Goal: Task Accomplishment & Management: Use online tool/utility

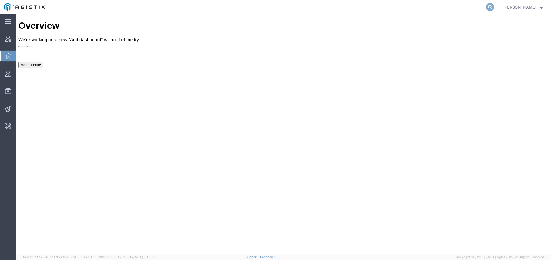
click at [488, 5] on icon at bounding box center [490, 7] width 8 height 8
type input "a"
type input "offline@dyn-in"
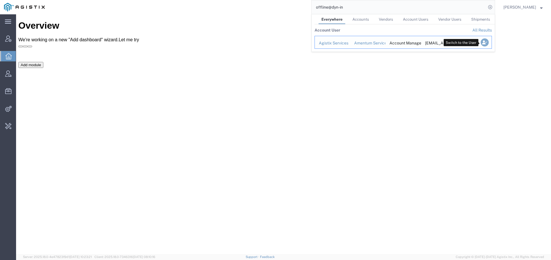
click at [481, 44] on icon "Search Results" at bounding box center [484, 42] width 8 height 8
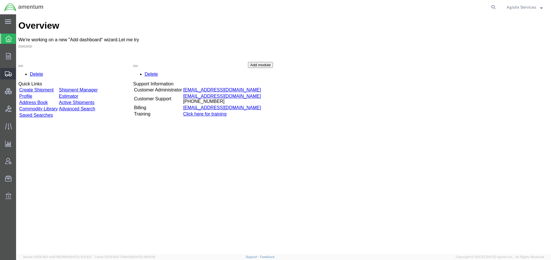
click at [11, 72] on icon at bounding box center [8, 73] width 7 height 5
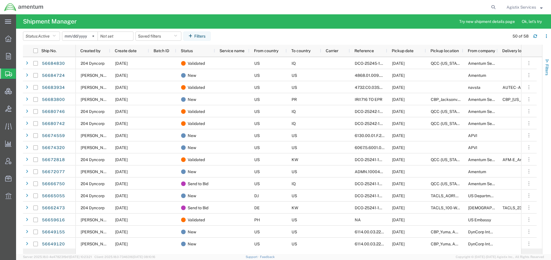
click at [548, 67] on span "Filters" at bounding box center [546, 69] width 5 height 11
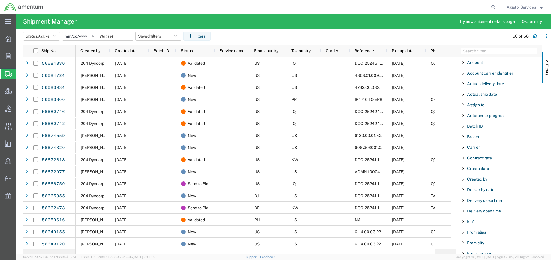
click at [473, 149] on span "Carrier" at bounding box center [473, 147] width 13 height 5
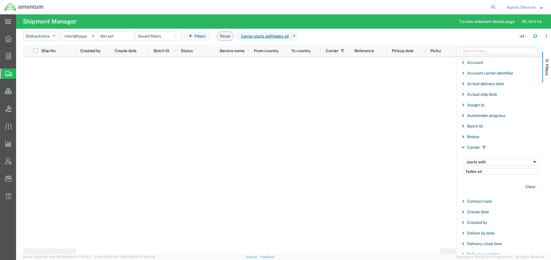
click at [54, 37] on button "Status: Active" at bounding box center [41, 36] width 37 height 9
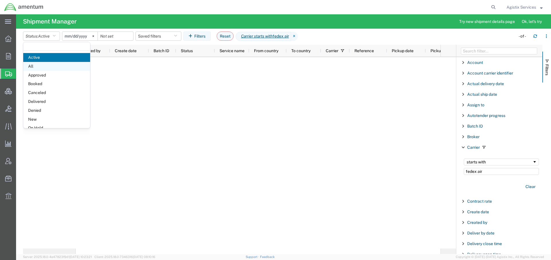
click at [44, 66] on span "All" at bounding box center [56, 66] width 67 height 9
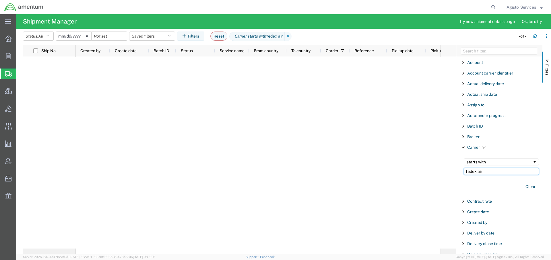
click at [487, 174] on input "fedex air" at bounding box center [500, 171] width 75 height 7
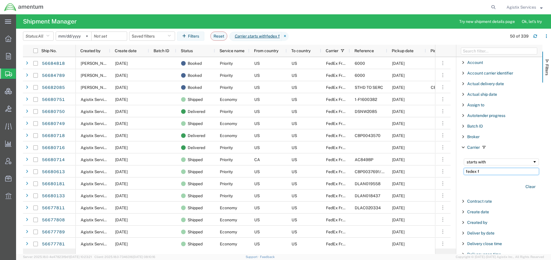
type input "fedex f"
click at [543, 8] on div "Agistix Services" at bounding box center [524, 7] width 45 height 14
click at [541, 8] on strong "button" at bounding box center [541, 7] width 3 height 2
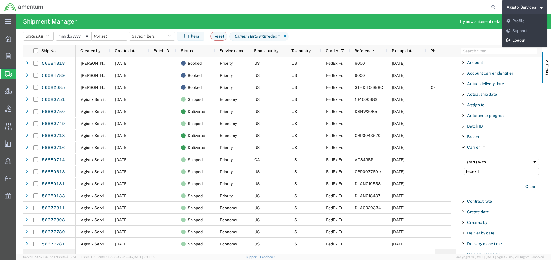
click at [517, 42] on link "Logout" at bounding box center [524, 41] width 45 height 10
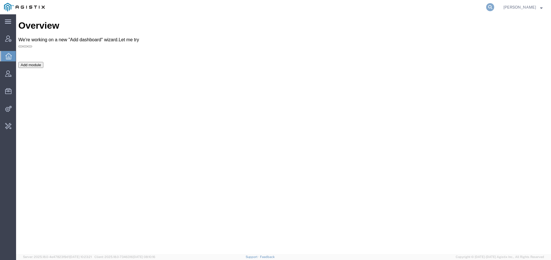
click at [486, 5] on icon at bounding box center [490, 7] width 8 height 8
type input "fedex air"
drag, startPoint x: 356, startPoint y: 7, endPoint x: 261, endPoint y: -1, distance: 94.7
click at [261, 0] on html "main_menu Created with Sketch. Collapse Menu Account Manager Overview Vendor Ma…" at bounding box center [275, 130] width 551 height 260
click at [9, 76] on icon at bounding box center [8, 74] width 6 height 6
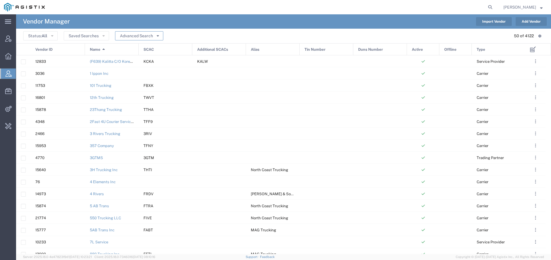
click at [146, 34] on button "Advanced Search" at bounding box center [139, 35] width 48 height 9
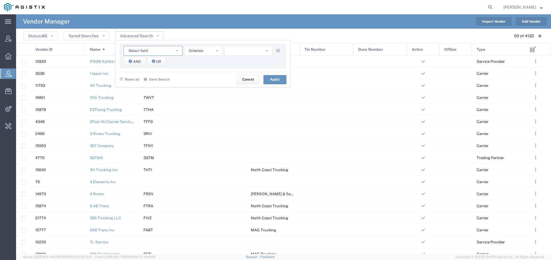
click at [157, 48] on button "Select field" at bounding box center [153, 51] width 59 height 10
click at [147, 86] on span "Name" at bounding box center [153, 85] width 58 height 7
click at [253, 53] on input "text" at bounding box center [248, 51] width 49 height 10
click at [256, 51] on input "fede" at bounding box center [248, 51] width 49 height 10
type input "fedex"
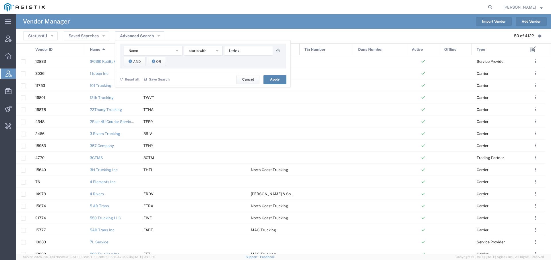
click at [269, 76] on button "Apply" at bounding box center [274, 79] width 23 height 9
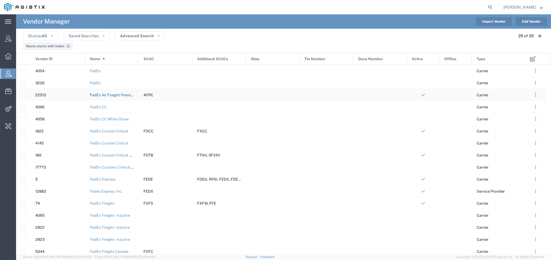
click at [109, 94] on link "FedEx Air Freight Premier Care" at bounding box center [116, 95] width 53 height 4
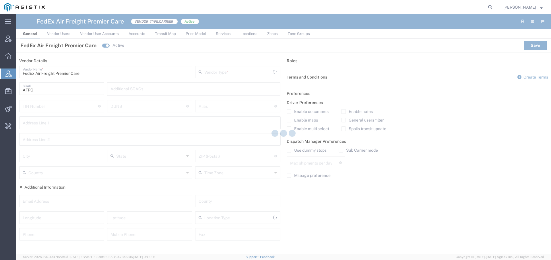
type input "Carrier"
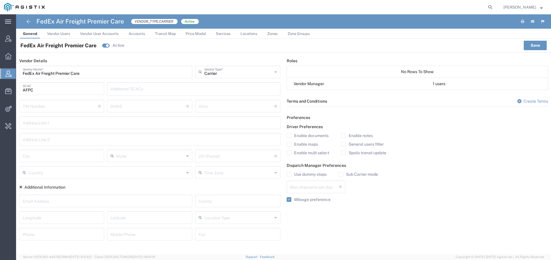
click at [67, 36] on link "Vendor Users" at bounding box center [58, 34] width 29 height 10
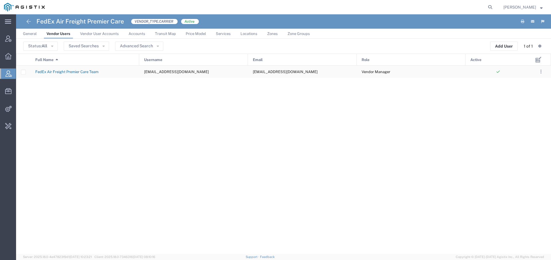
click at [74, 71] on link "FedEx Air Freight Premier Care Team" at bounding box center [66, 72] width 63 height 4
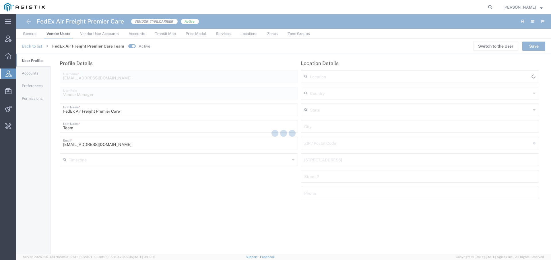
type input "America/Los-Angeles"
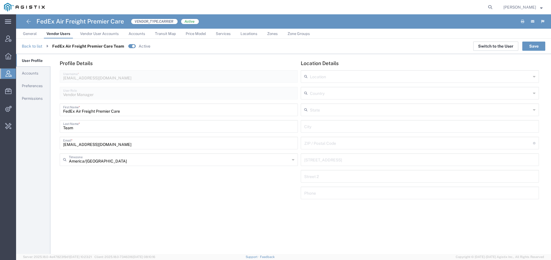
click at [491, 46] on button "Switch to the User" at bounding box center [495, 46] width 45 height 9
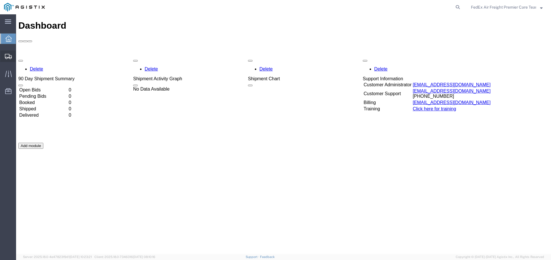
click at [12, 58] on div at bounding box center [8, 55] width 16 height 11
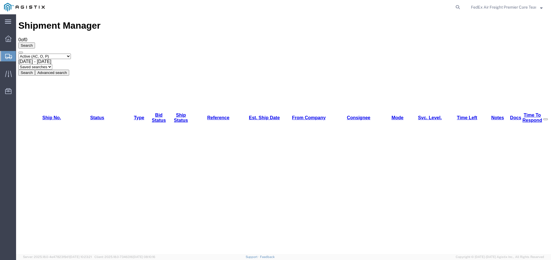
click at [58, 54] on select "Select status Active (AC, O, P) All Approved Awaiting Confirmation (AC) Booked …" at bounding box center [44, 56] width 52 height 5
select select "ALL"
click at [18, 54] on select "Select status Active (AC, O, P) All Approved Awaiting Confirmation (AC) Booked …" at bounding box center [44, 56] width 52 height 5
click at [35, 70] on button "Search" at bounding box center [26, 73] width 17 height 6
click at [51, 59] on b at bounding box center [51, 61] width 0 height 5
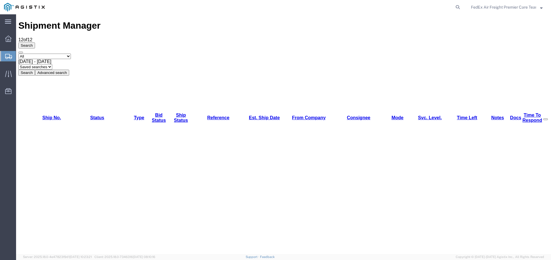
click at [35, 70] on button "Search" at bounding box center [26, 73] width 17 height 6
click at [174, 113] on link "Ship Status" at bounding box center [181, 118] width 14 height 10
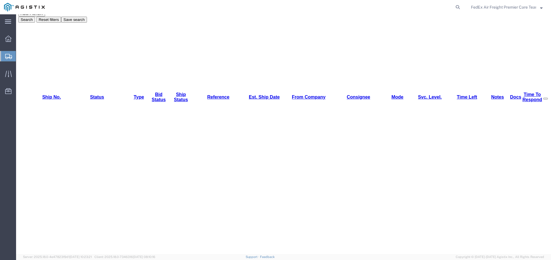
select select "status"
select select
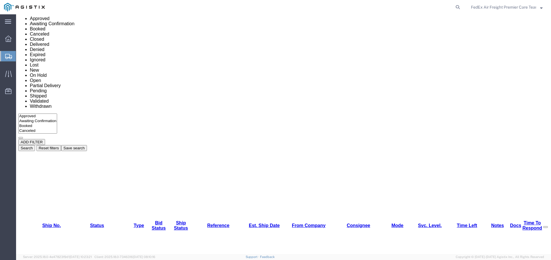
select select "in"
click at [53, 5] on span "Select one or more" at bounding box center [37, 2] width 32 height 4
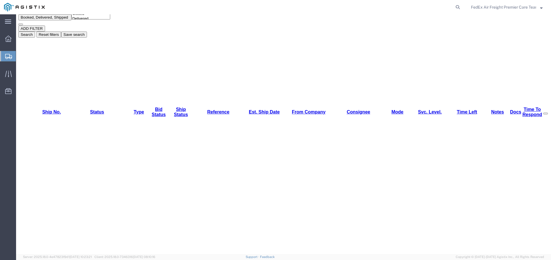
select select "AWAITCONF"
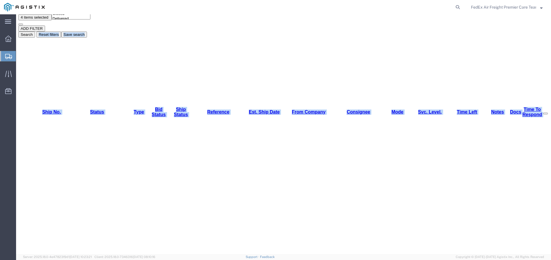
drag, startPoint x: 547, startPoint y: 78, endPoint x: 545, endPoint y: 124, distance: 46.2
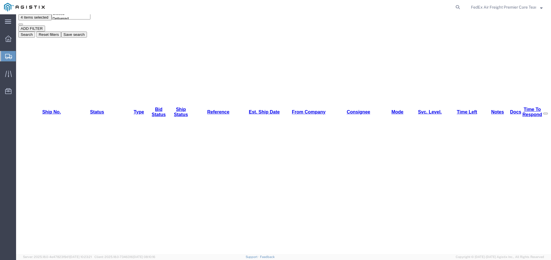
click at [518, 26] on div "Field Account Batch Id Bid No Broker Name Carrier Name Carrier Ref Number Consi…" at bounding box center [283, 7] width 530 height 37
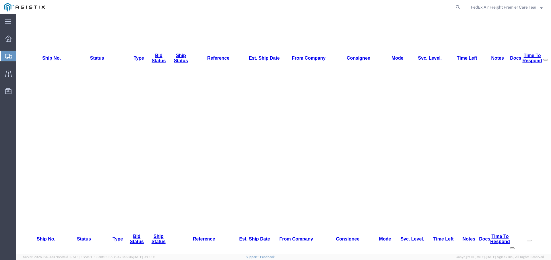
scroll to position [321, 0]
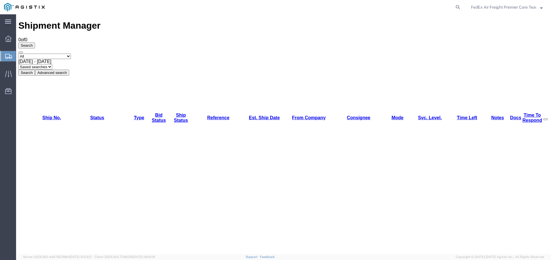
click at [69, 70] on button "Advanced search" at bounding box center [52, 73] width 34 height 6
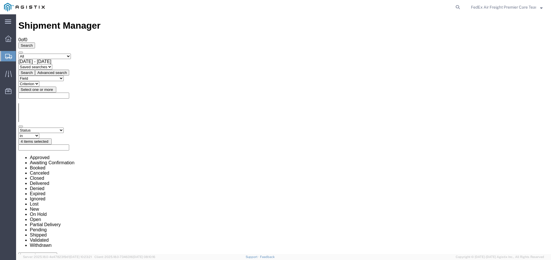
click at [52, 139] on button "4 items selected" at bounding box center [34, 142] width 33 height 6
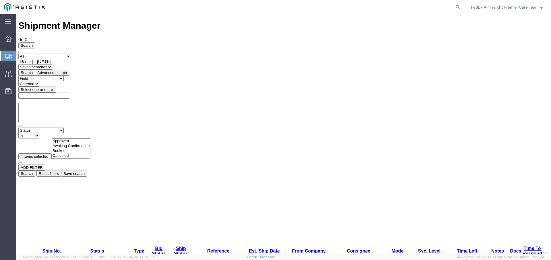
select select "BOOK"
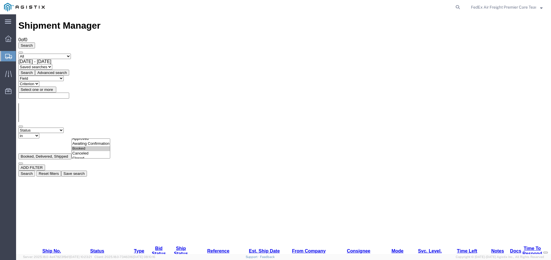
click at [323, 48] on form "Select status Active (AC, O, P) All Approved Awaiting Confirmation (AC) Booked …" at bounding box center [283, 112] width 530 height 128
click at [35, 171] on button "Search" at bounding box center [26, 174] width 17 height 6
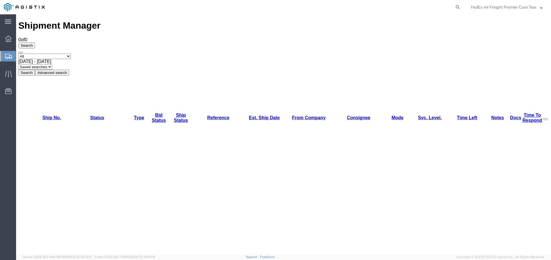
click at [69, 70] on button "Advanced search" at bounding box center [52, 73] width 34 height 6
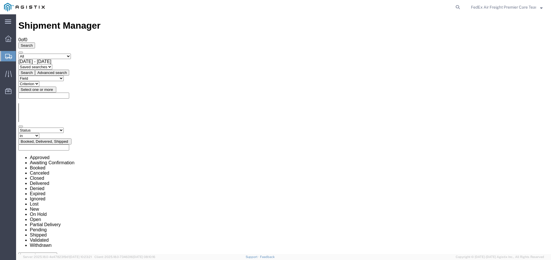
click at [39, 133] on select "Criterion in not in" at bounding box center [28, 135] width 21 height 5
select select "not in"
click at [39, 133] on select "Criterion in not in" at bounding box center [28, 135] width 21 height 5
click at [68, 139] on span "Booked, Delivered, Shipped" at bounding box center [44, 141] width 47 height 4
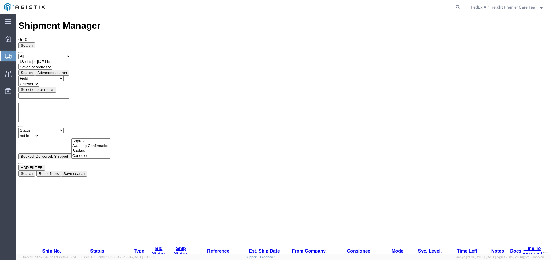
select select "CANC"
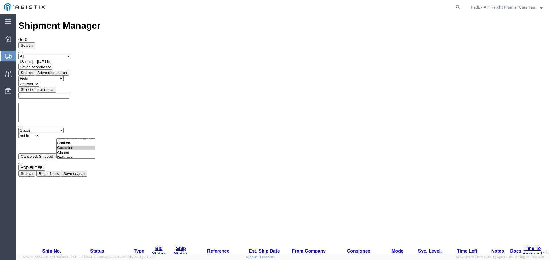
click at [408, 171] on div "Search Reset filters Save search" at bounding box center [283, 174] width 530 height 6
click at [35, 171] on button "Search" at bounding box center [26, 174] width 17 height 6
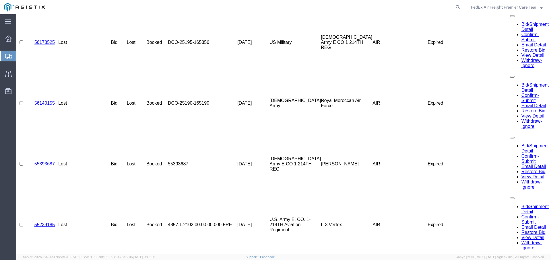
scroll to position [689, 0]
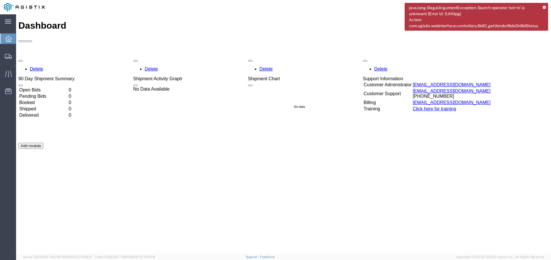
click at [542, 6] on icon at bounding box center [543, 7] width 3 height 3
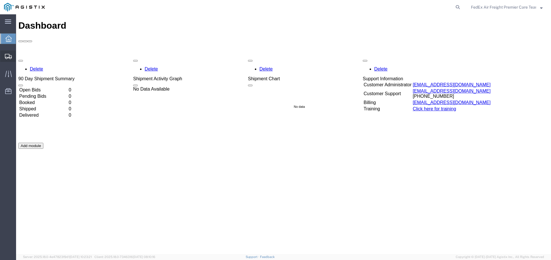
click at [7, 57] on icon at bounding box center [8, 56] width 7 height 5
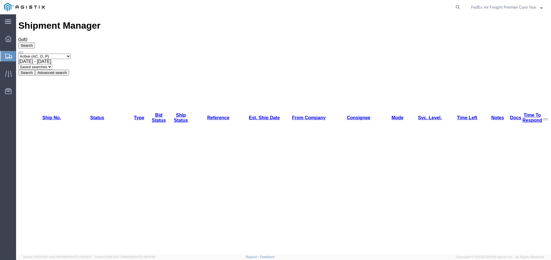
click at [69, 54] on select "Select status Active (AC, O, P) All Approved Awaiting Confirmation (AC) Booked …" at bounding box center [44, 56] width 52 height 5
select select "ALL"
click at [18, 54] on select "Select status Active (AC, O, P) All Approved Awaiting Confirmation (AC) Booked …" at bounding box center [44, 56] width 52 height 5
click at [154, 125] on div "Shipment Manager 0 of 0 Search Select status Active (AC, O, P) All Approved Awa…" at bounding box center [283, 224] width 530 height 408
click at [67, 71] on icon at bounding box center [67, 73] width 0 height 4
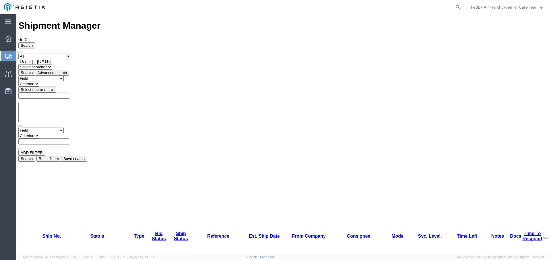
click at [293, 76] on div "Field Account Batch Id Bid No Broker Name Carrier Name Carrier Ref Number Consi…" at bounding box center [283, 119] width 530 height 86
click at [35, 156] on button "Search" at bounding box center [26, 159] width 17 height 6
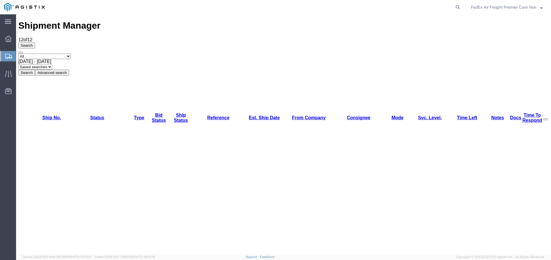
click at [51, 59] on span "[DATE] - [DATE]" at bounding box center [34, 61] width 33 height 5
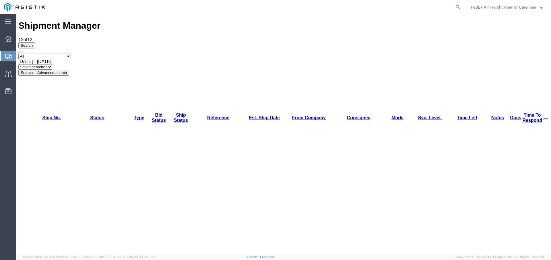
click at [35, 70] on button "Search" at bounding box center [26, 73] width 17 height 6
click at [152, 113] on link "Bid Status" at bounding box center [159, 118] width 14 height 10
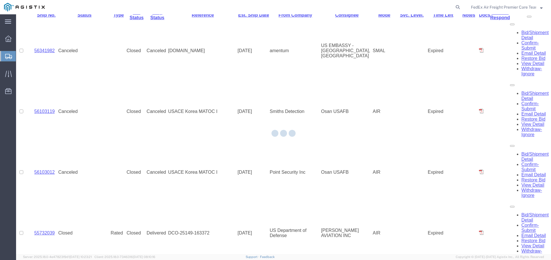
scroll to position [289, 0]
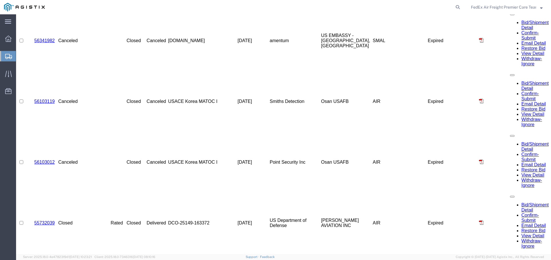
drag, startPoint x: 561, startPoint y: 141, endPoint x: 514, endPoint y: 210, distance: 83.5
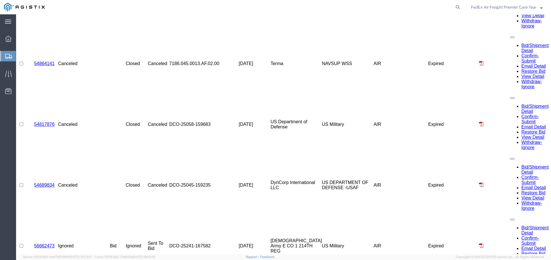
scroll to position [0, 0]
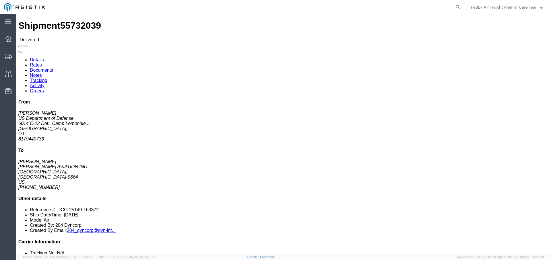
click link "Rates"
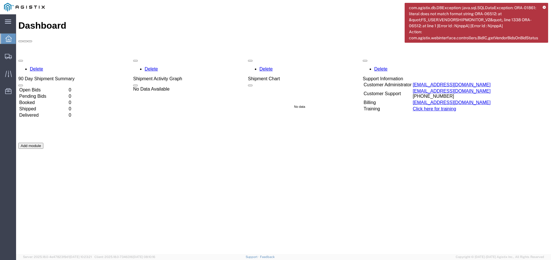
click at [542, 5] on div "com.agistix.db.DBException: java.sql.SQLDataException: ORA-01861: literal does …" at bounding box center [475, 23] width 143 height 40
click at [541, 5] on div "com.agistix.db.DBException: java.sql.SQLDataException: ORA-01861: literal does …" at bounding box center [475, 23] width 143 height 40
click at [544, 6] on icon at bounding box center [543, 7] width 3 height 3
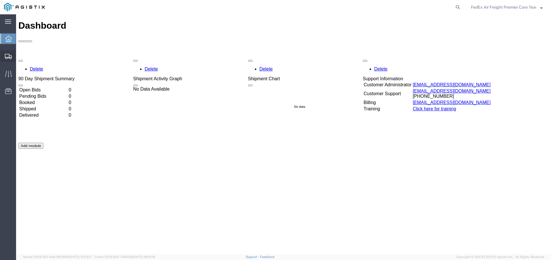
click at [11, 61] on div at bounding box center [8, 55] width 16 height 11
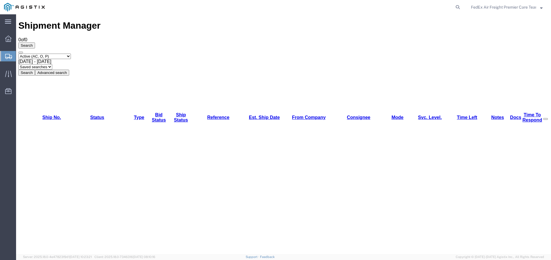
click at [67, 54] on select "Select status Active (AC, O, P) All Approved Awaiting Confirmation (AC) Booked …" at bounding box center [44, 56] width 52 height 5
select select "ALL"
click at [18, 54] on select "Select status Active (AC, O, P) All Approved Awaiting Confirmation (AC) Booked …" at bounding box center [44, 56] width 52 height 5
click at [51, 59] on span "[DATE] - [DATE]" at bounding box center [34, 61] width 33 height 5
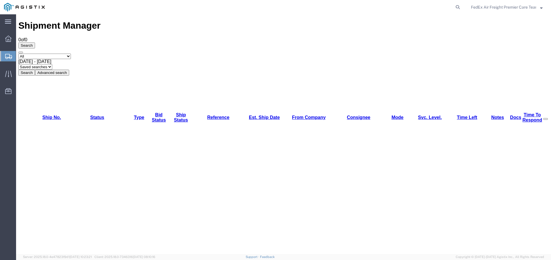
click at [35, 70] on button "Search" at bounding box center [26, 73] width 17 height 6
click at [255, 112] on th "Est. Ship Date" at bounding box center [264, 117] width 39 height 11
click at [256, 115] on link "Est. Ship Date" at bounding box center [264, 117] width 31 height 5
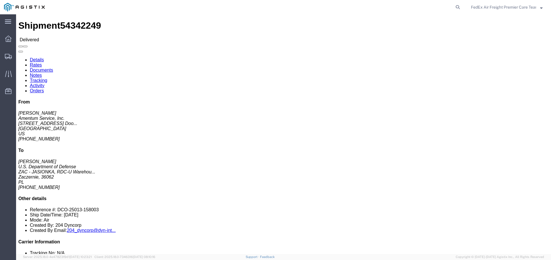
click link "Rates"
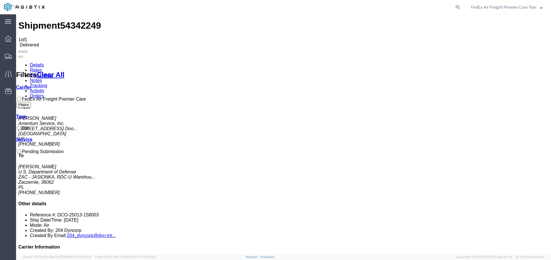
click at [18, 63] on icon at bounding box center [18, 63] width 0 height 0
